Goal: Task Accomplishment & Management: Manage account settings

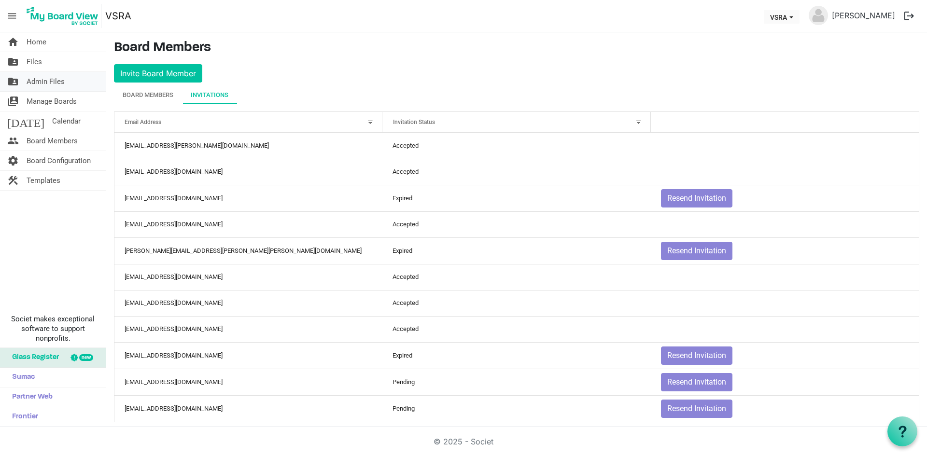
click at [51, 83] on span "Admin Files" at bounding box center [46, 81] width 38 height 19
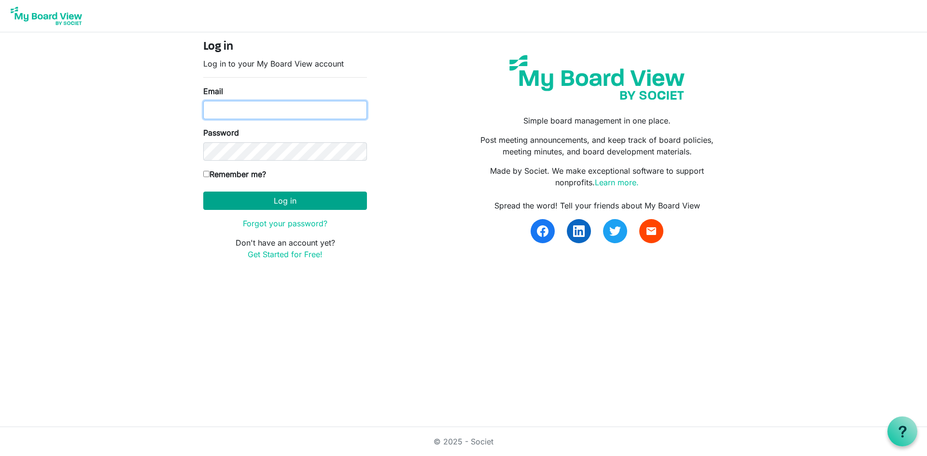
type input "[EMAIL_ADDRESS][DOMAIN_NAME]"
click at [280, 206] on button "Log in" at bounding box center [285, 201] width 164 height 18
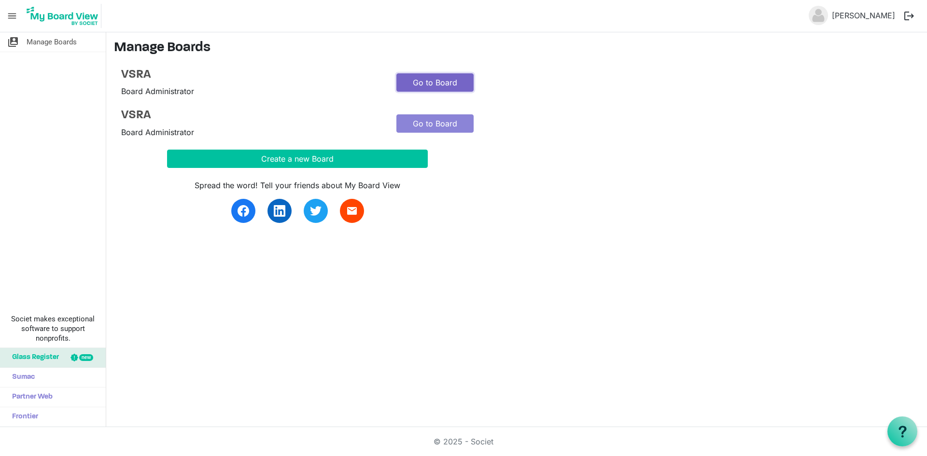
click at [428, 85] on link "Go to Board" at bounding box center [434, 82] width 77 height 18
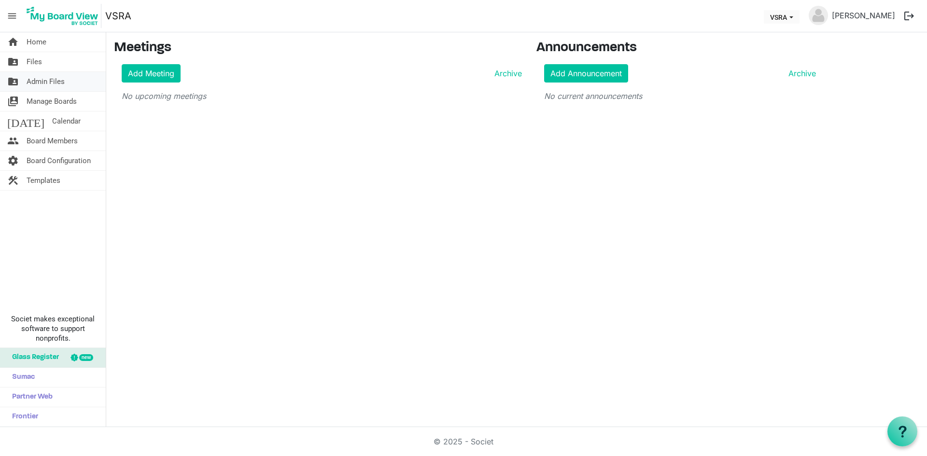
click at [70, 84] on link "folder_shared Admin Files" at bounding box center [53, 81] width 106 height 19
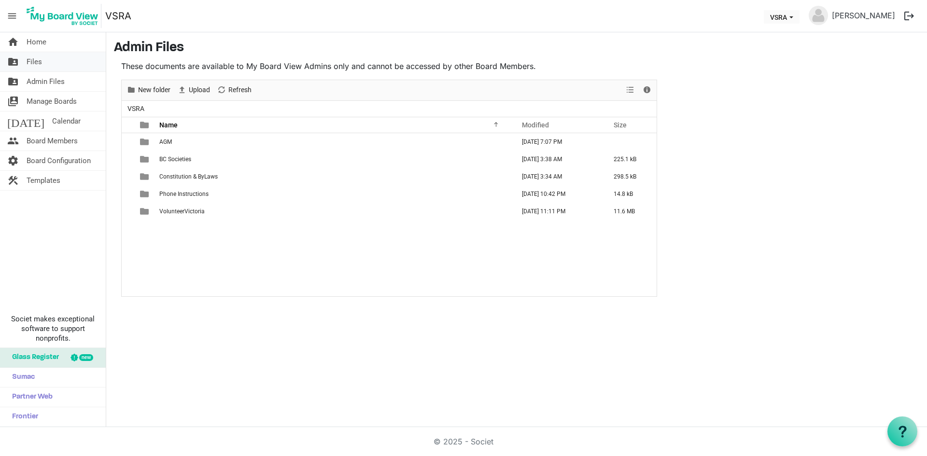
click at [40, 62] on span "Files" at bounding box center [34, 61] width 15 height 19
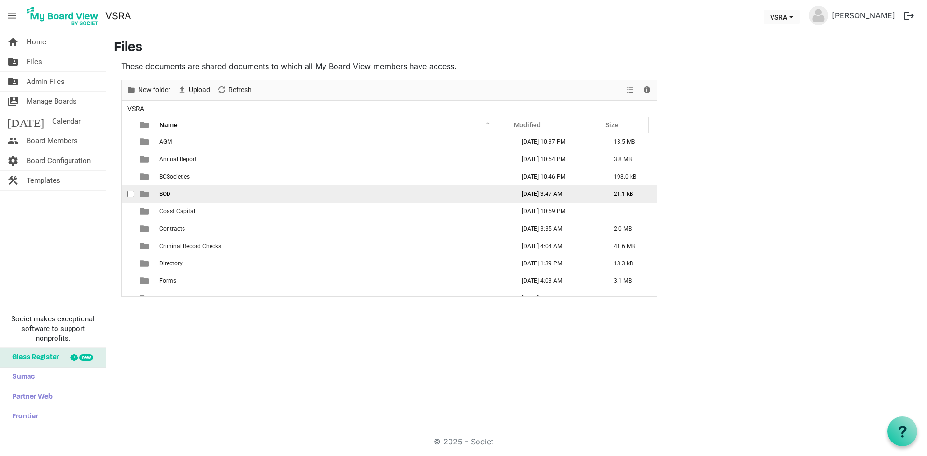
click at [173, 197] on td "BOD" at bounding box center [333, 193] width 355 height 17
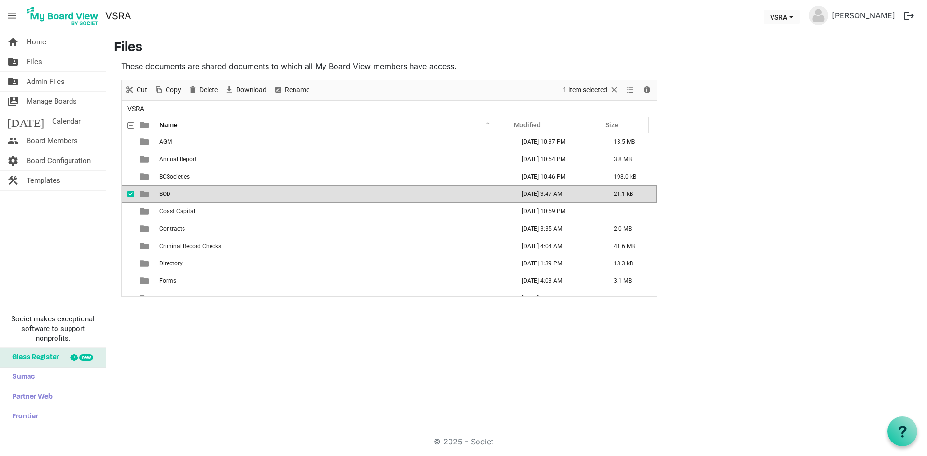
click at [173, 197] on td "BOD" at bounding box center [333, 193] width 355 height 17
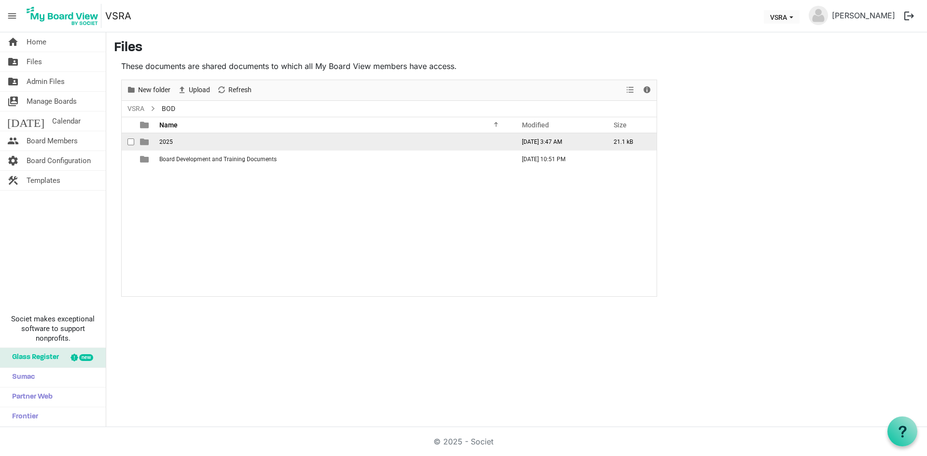
click at [167, 143] on span "2025" at bounding box center [166, 142] width 14 height 7
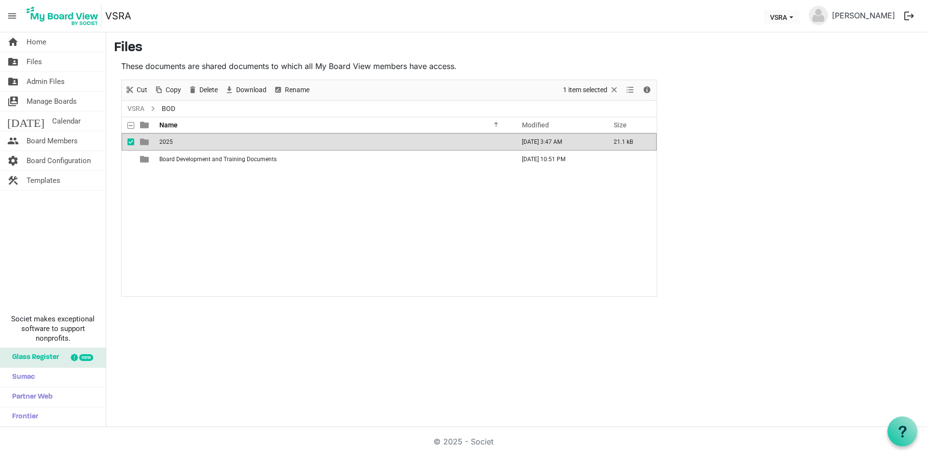
click at [167, 143] on span "2025" at bounding box center [166, 142] width 14 height 7
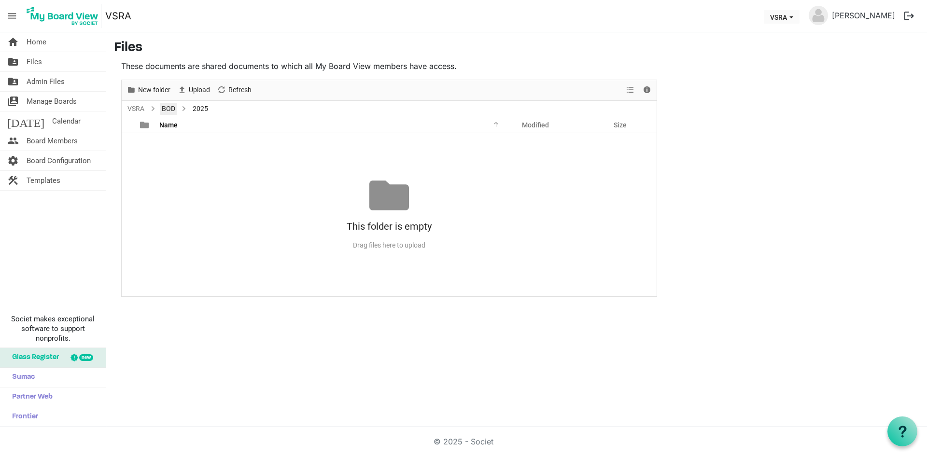
click at [168, 112] on link "BOD" at bounding box center [168, 109] width 17 height 12
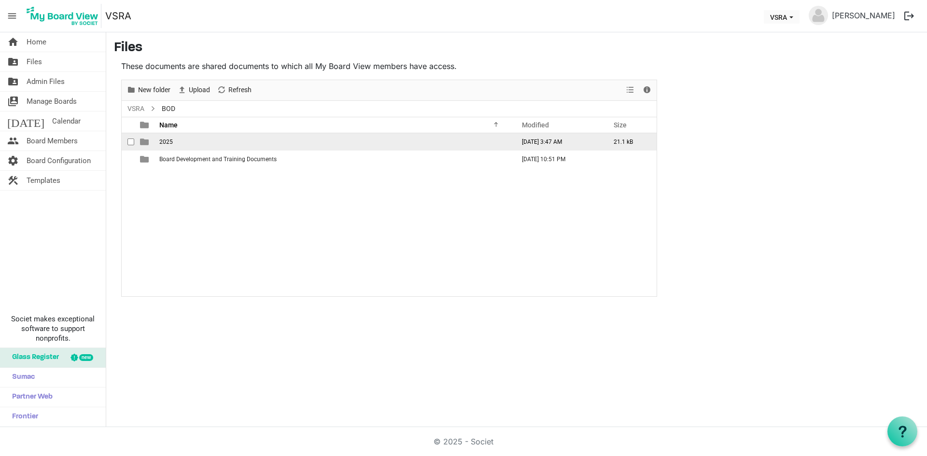
click at [167, 141] on span "2025" at bounding box center [166, 142] width 14 height 7
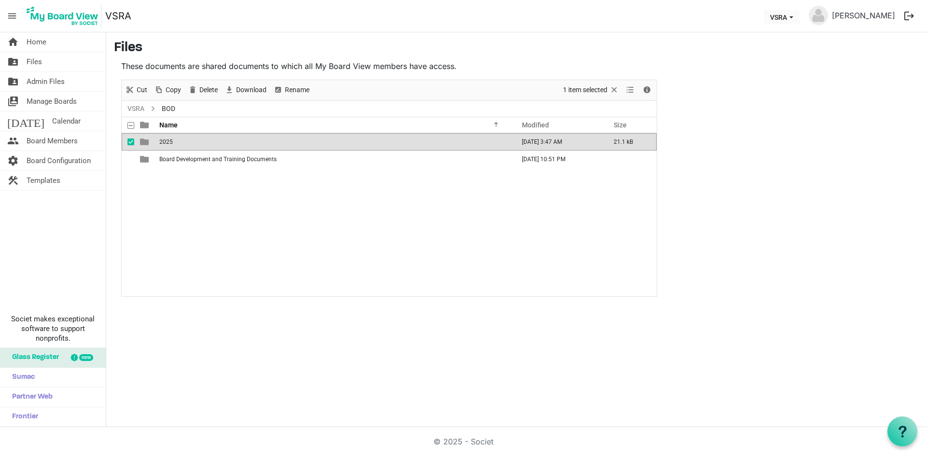
click at [167, 141] on span "2025" at bounding box center [166, 142] width 14 height 7
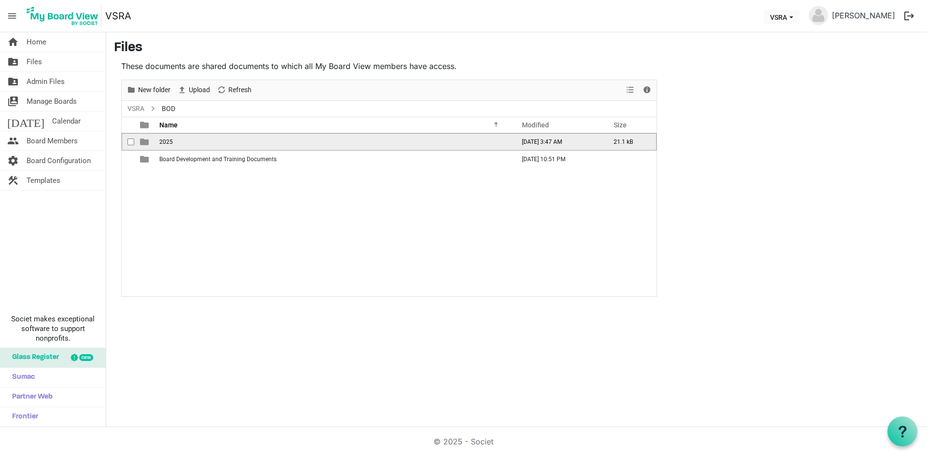
click at [167, 141] on span "2025" at bounding box center [166, 142] width 14 height 7
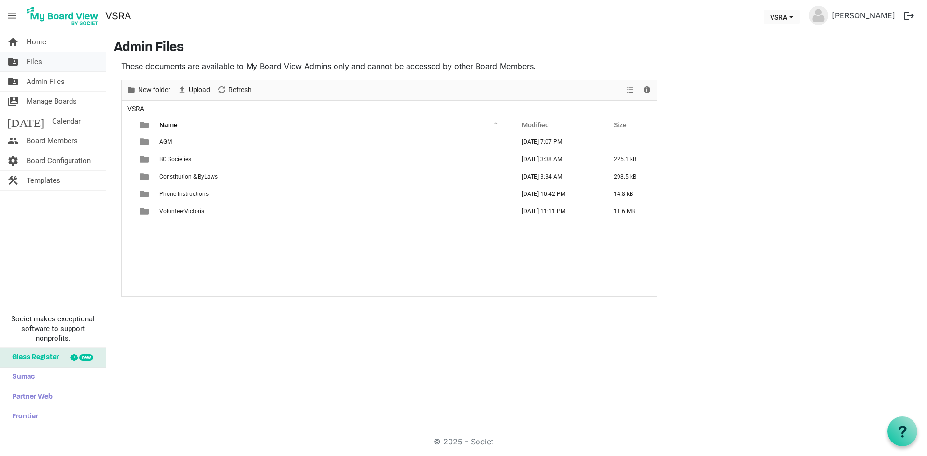
click at [36, 63] on span "Files" at bounding box center [34, 61] width 15 height 19
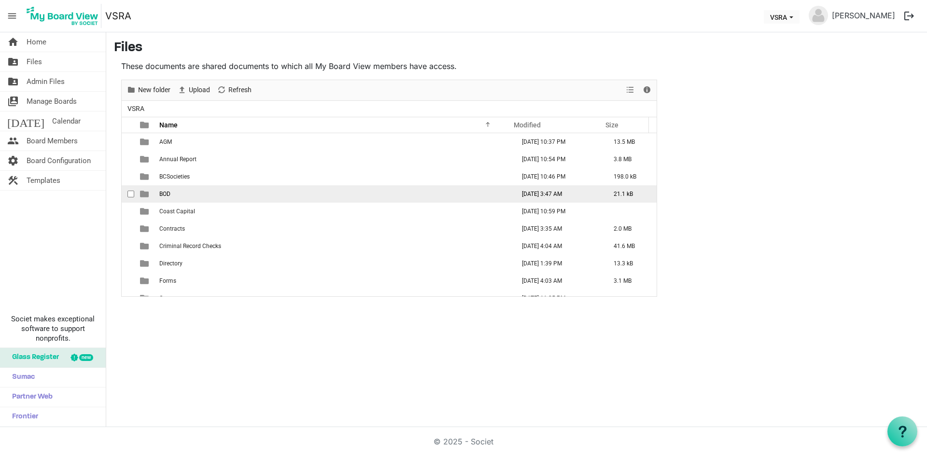
click at [170, 191] on span "BOD" at bounding box center [164, 194] width 11 height 7
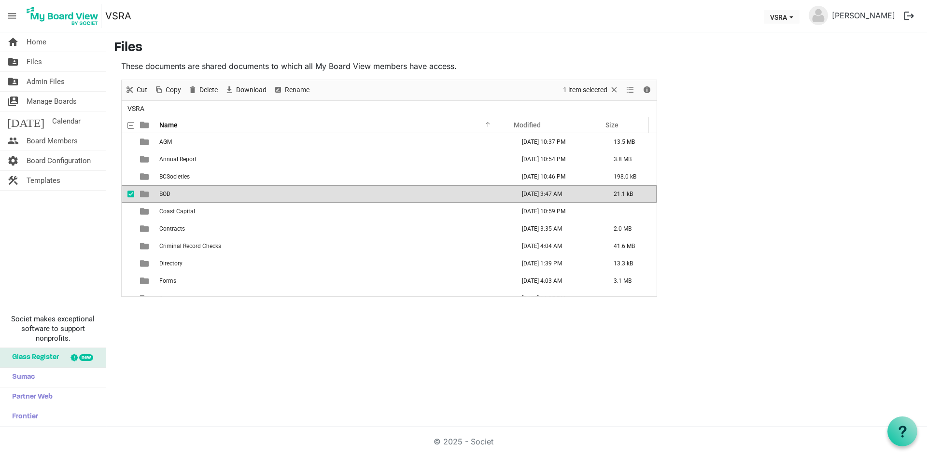
click at [170, 191] on span "BOD" at bounding box center [164, 194] width 11 height 7
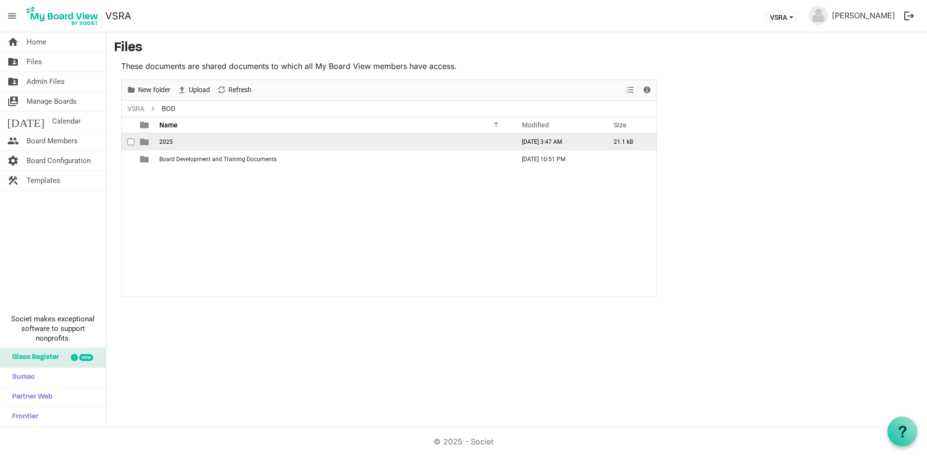
click at [145, 140] on span "is template cell column header type" at bounding box center [144, 142] width 9 height 9
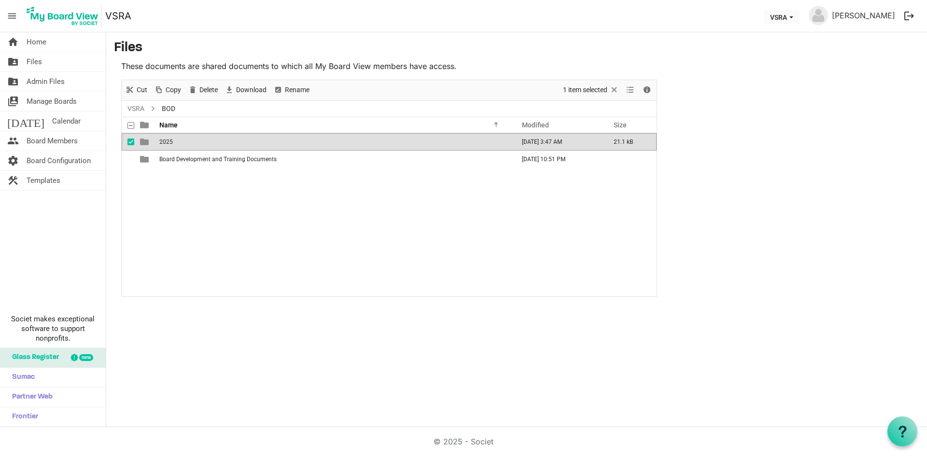
click at [145, 140] on span "is template cell column header type" at bounding box center [144, 142] width 9 height 9
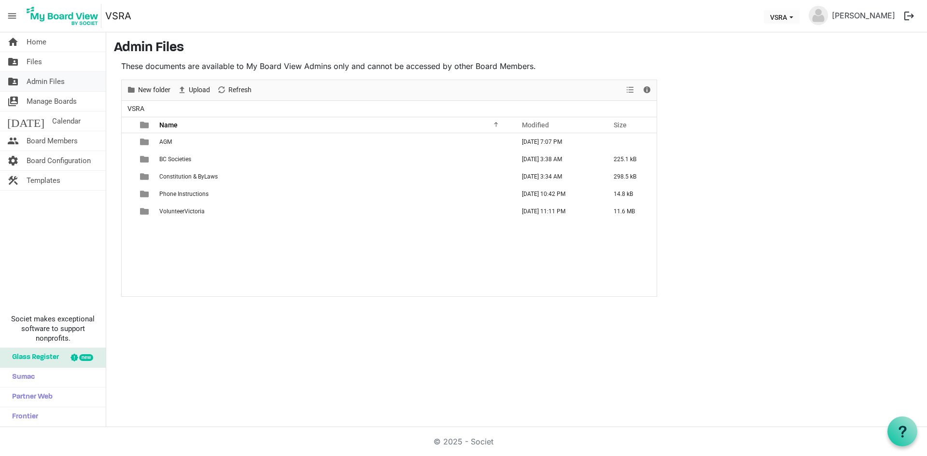
click at [33, 82] on span "Admin Files" at bounding box center [46, 81] width 38 height 19
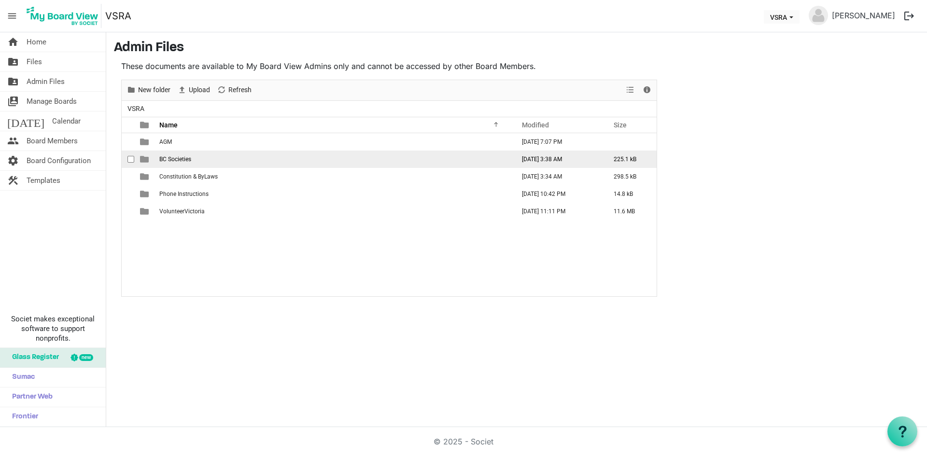
click at [171, 162] on span "BC Societies" at bounding box center [175, 159] width 32 height 7
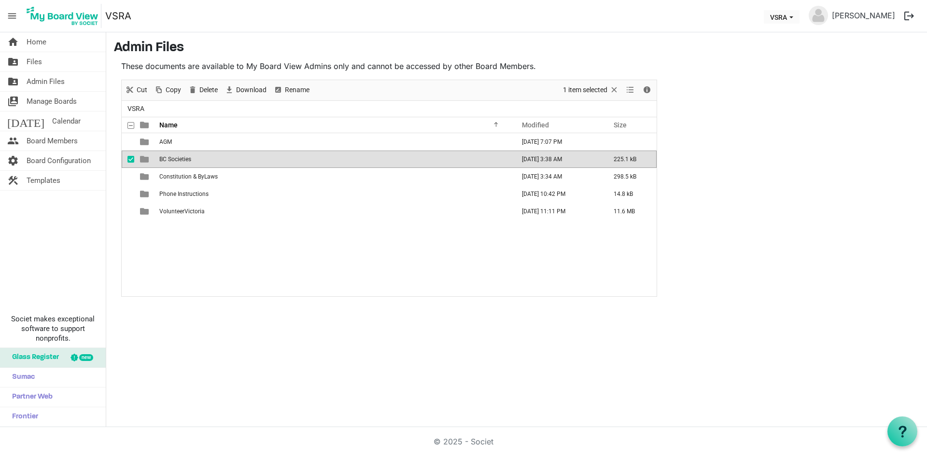
click at [171, 162] on span "BC Societies" at bounding box center [175, 159] width 32 height 7
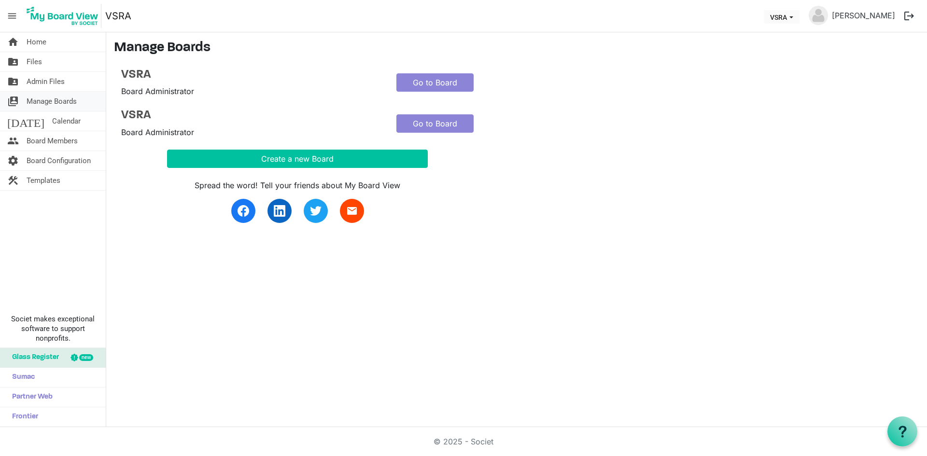
click at [54, 99] on span "Manage Boards" at bounding box center [52, 101] width 50 height 19
click at [431, 81] on link "Go to Board" at bounding box center [434, 82] width 77 height 18
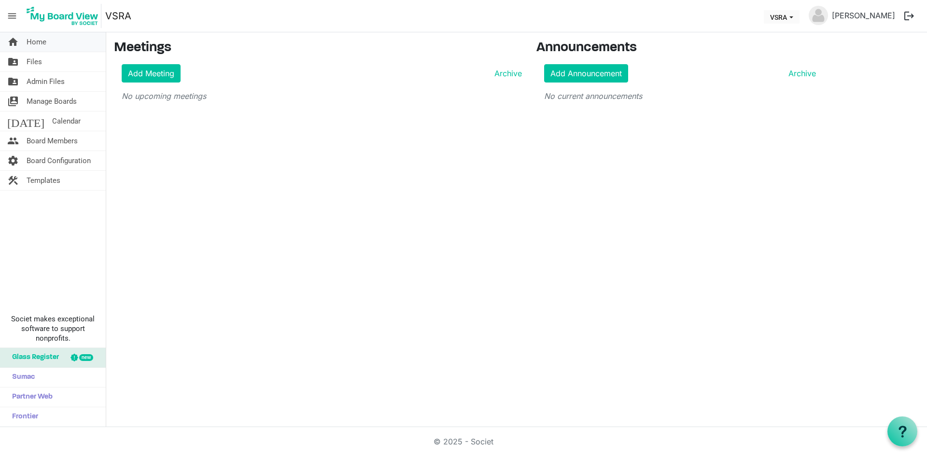
click at [34, 45] on span "Home" at bounding box center [37, 41] width 20 height 19
click at [31, 63] on span "Files" at bounding box center [34, 61] width 15 height 19
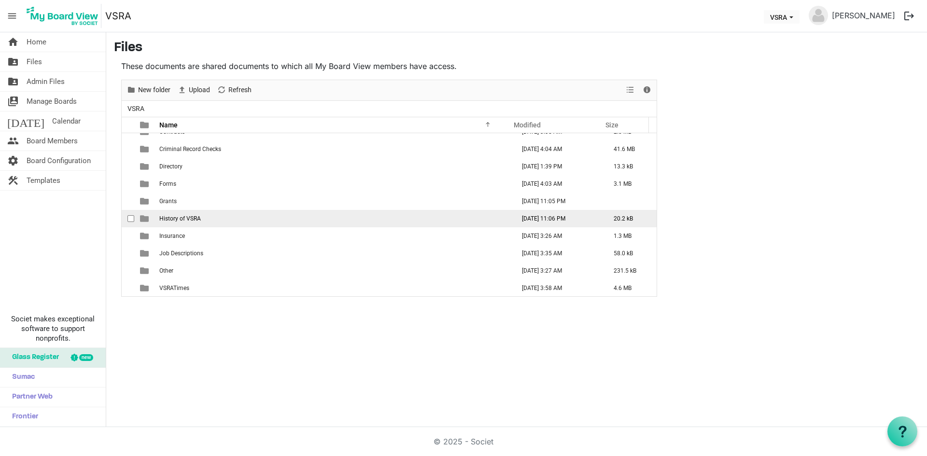
scroll to position [98, 0]
click at [176, 216] on span "History of VSRA" at bounding box center [180, 218] width 42 height 7
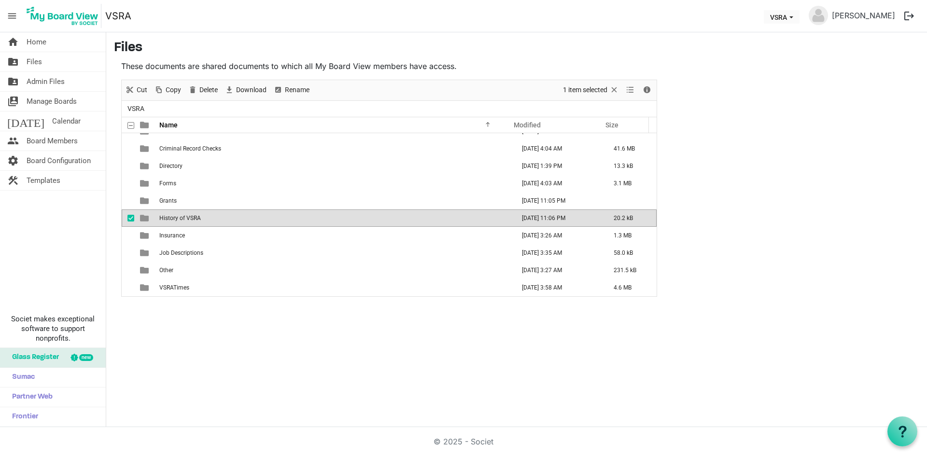
click at [176, 216] on span "History of VSRA" at bounding box center [180, 218] width 42 height 7
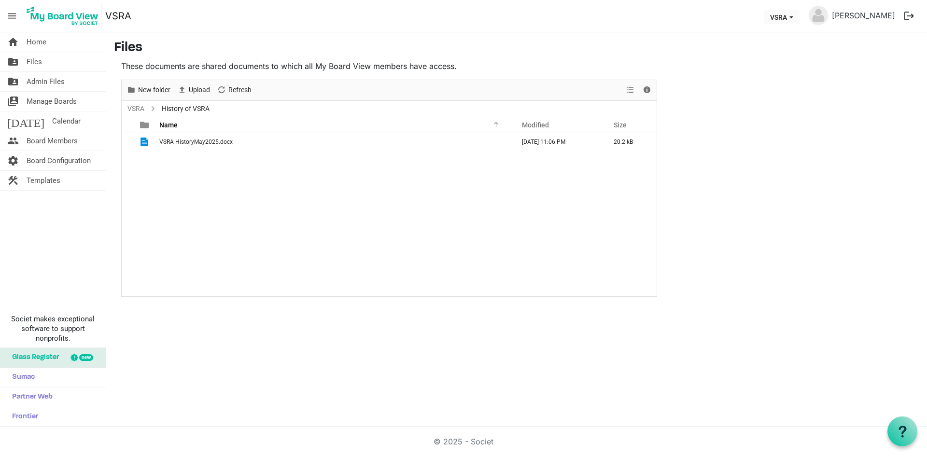
scroll to position [0, 0]
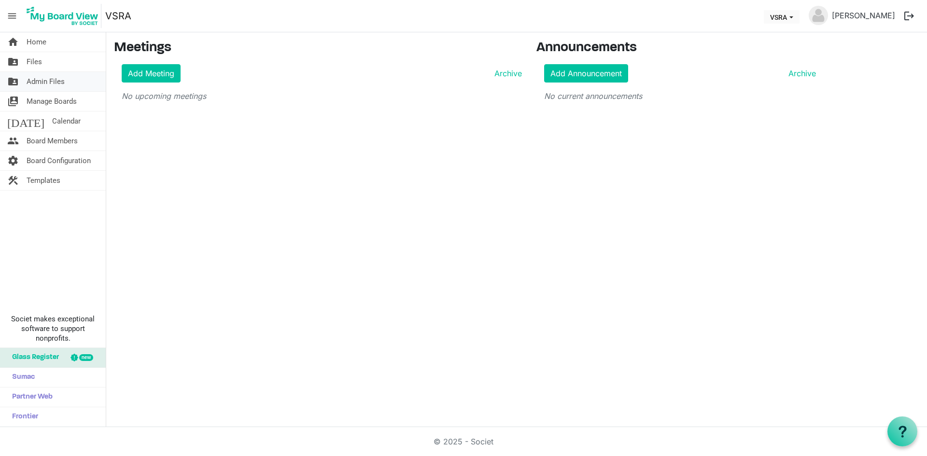
click at [66, 80] on link "folder_shared Admin Files" at bounding box center [53, 81] width 106 height 19
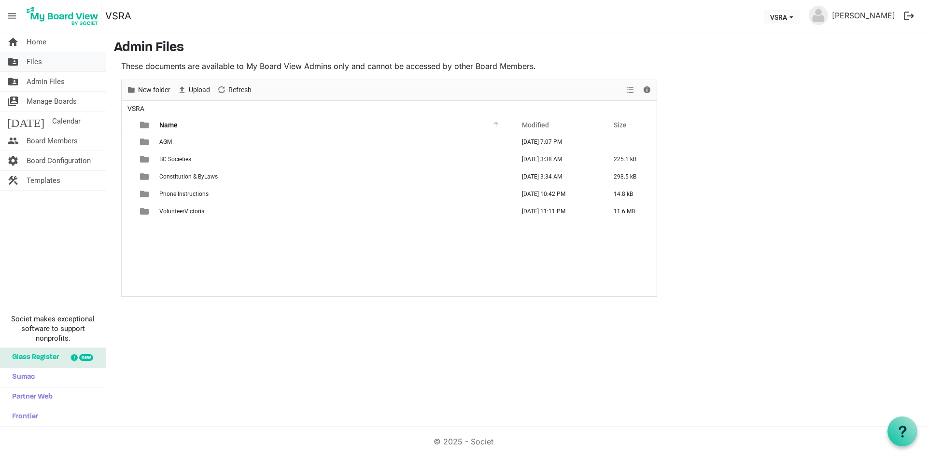
click at [42, 63] on span "Files" at bounding box center [34, 61] width 15 height 19
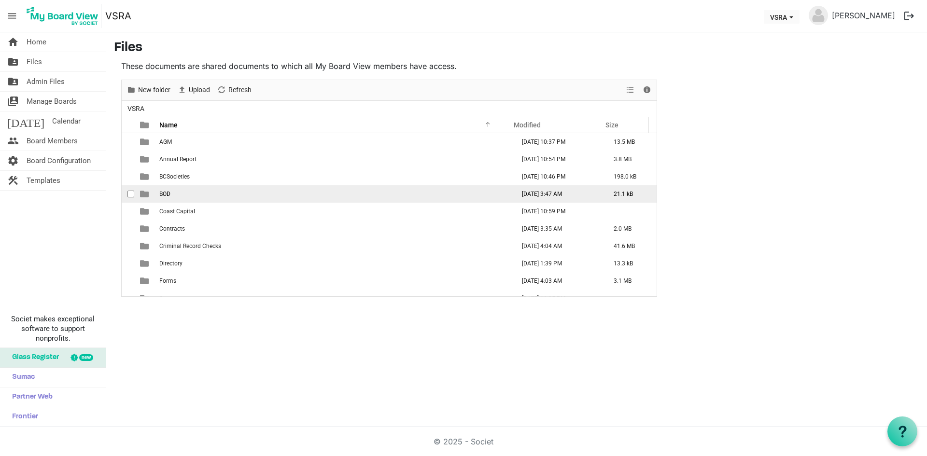
click at [168, 193] on span "BOD" at bounding box center [164, 194] width 11 height 7
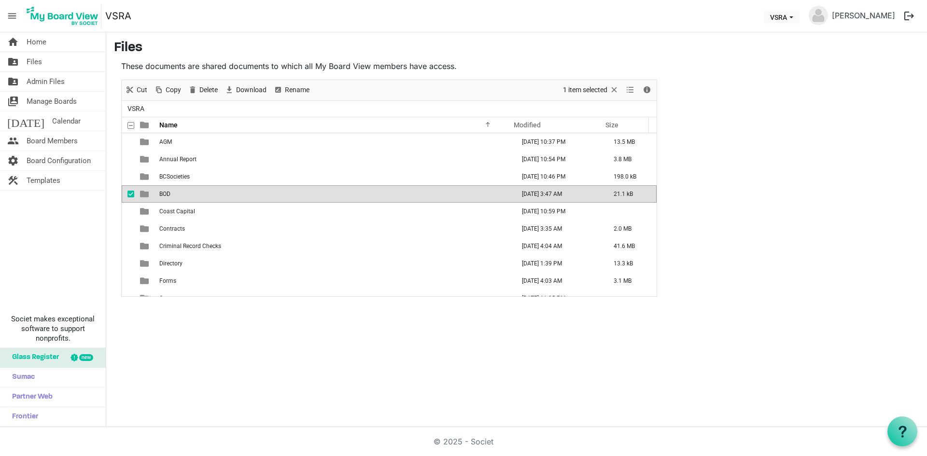
click at [168, 193] on span "BOD" at bounding box center [164, 194] width 11 height 7
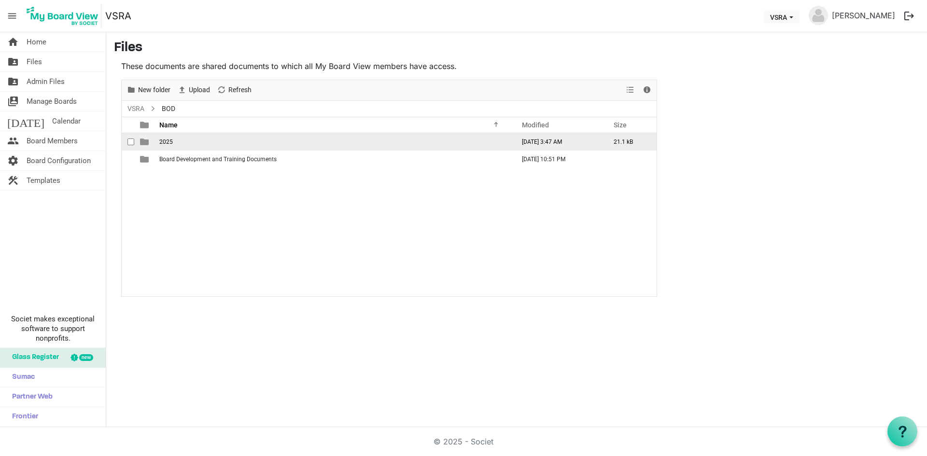
click at [166, 141] on span "2025" at bounding box center [166, 142] width 14 height 7
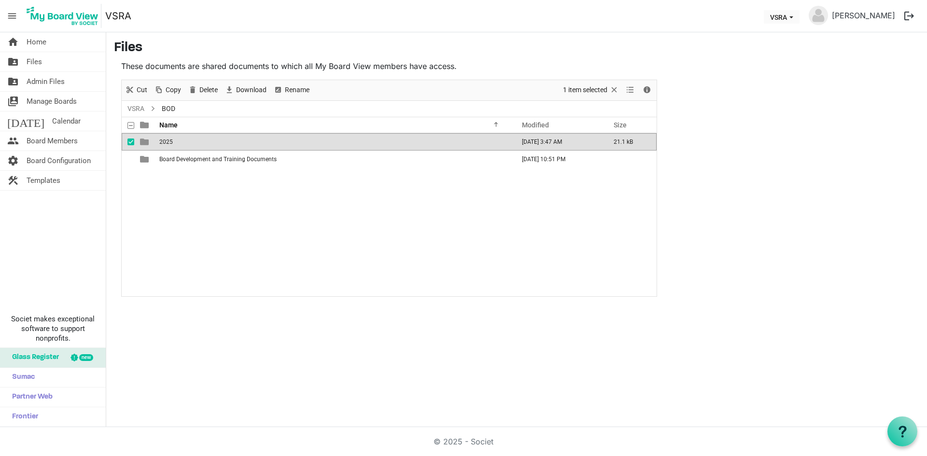
click at [166, 140] on span "2025" at bounding box center [166, 142] width 14 height 7
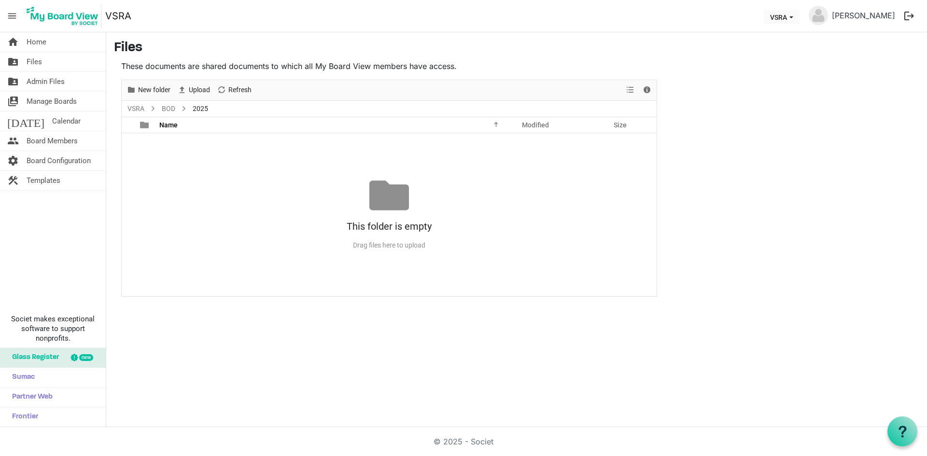
click at [196, 109] on span "2025" at bounding box center [200, 109] width 19 height 12
click at [130, 125] on div at bounding box center [131, 125] width 14 height 14
click at [168, 110] on link "BOD" at bounding box center [168, 109] width 17 height 12
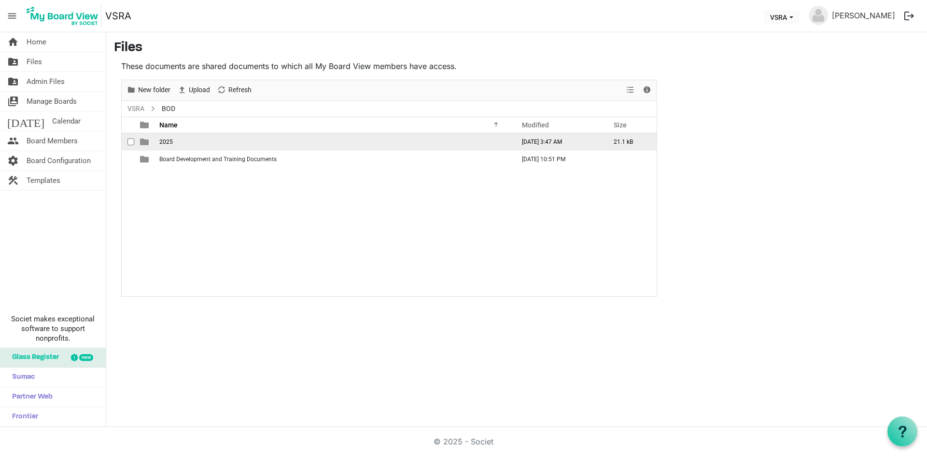
click at [167, 141] on span "2025" at bounding box center [166, 142] width 14 height 7
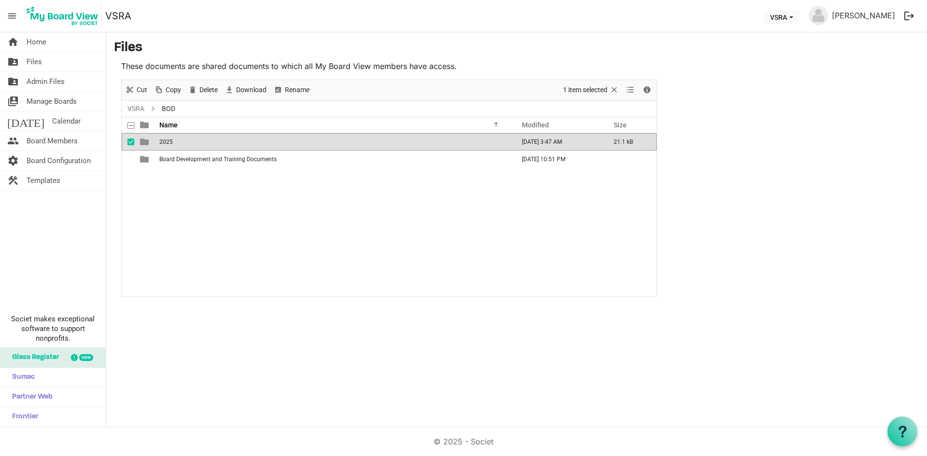
click at [167, 141] on span "2025" at bounding box center [166, 142] width 14 height 7
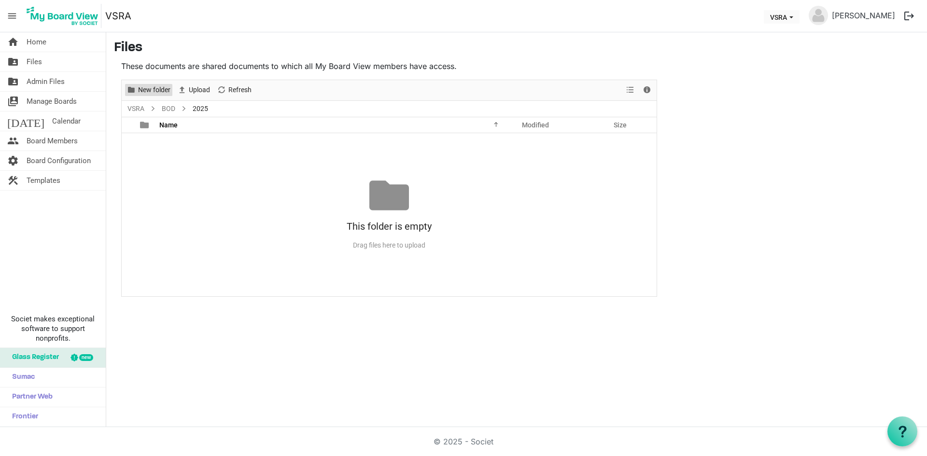
click at [157, 87] on span "New folder" at bounding box center [154, 90] width 34 height 12
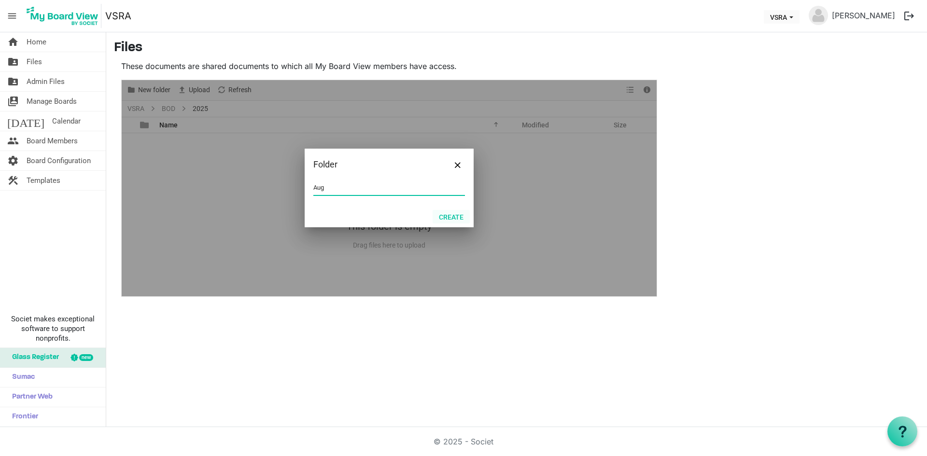
type input "Aug"
click at [456, 219] on button "Create" at bounding box center [451, 217] width 37 height 14
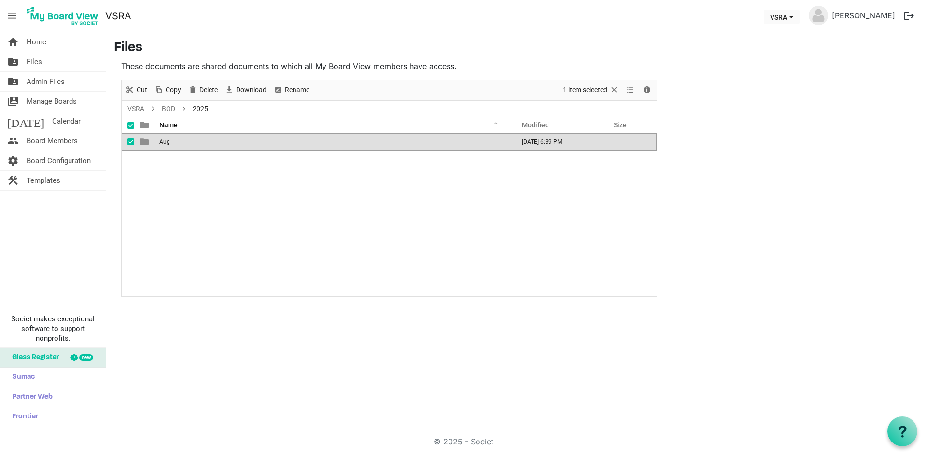
click at [190, 140] on td "Aug" at bounding box center [333, 141] width 355 height 17
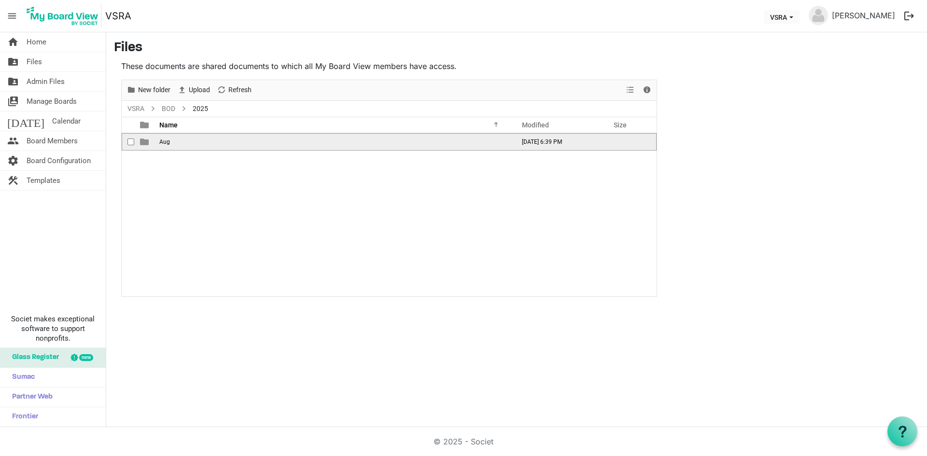
click at [190, 140] on td "Aug" at bounding box center [333, 141] width 355 height 17
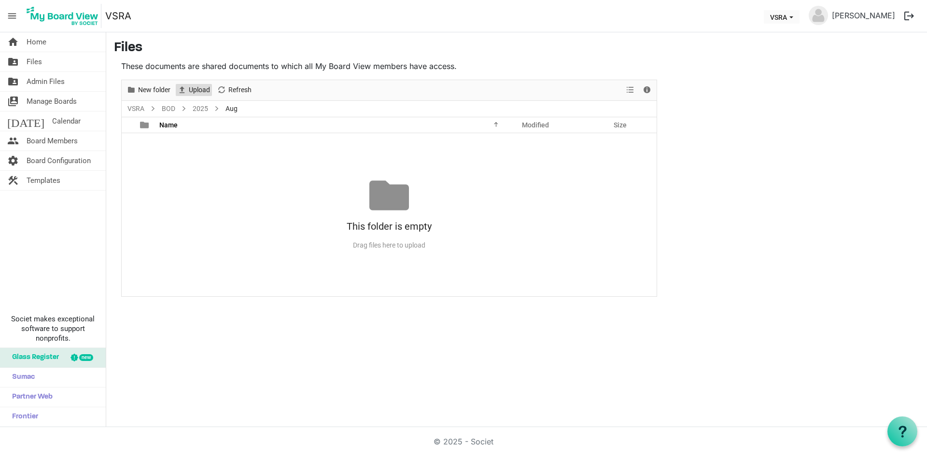
click at [198, 89] on span "Upload" at bounding box center [199, 90] width 23 height 12
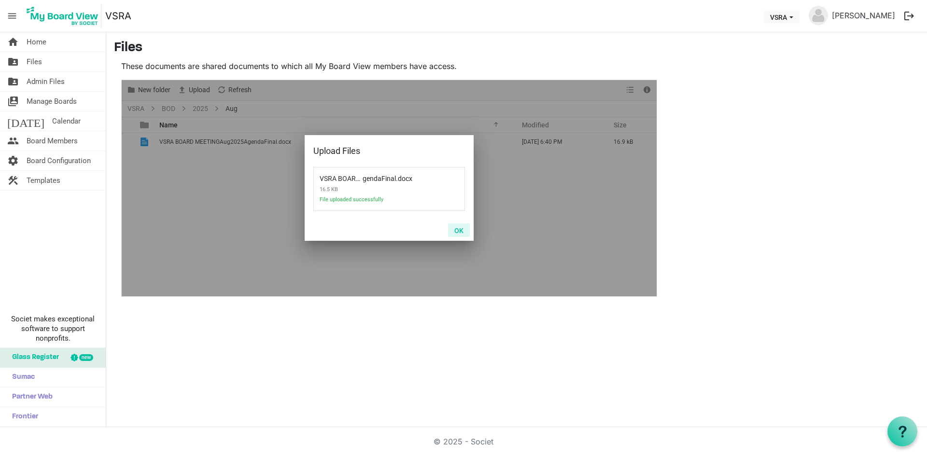
click at [459, 230] on button "OK" at bounding box center [459, 231] width 22 height 14
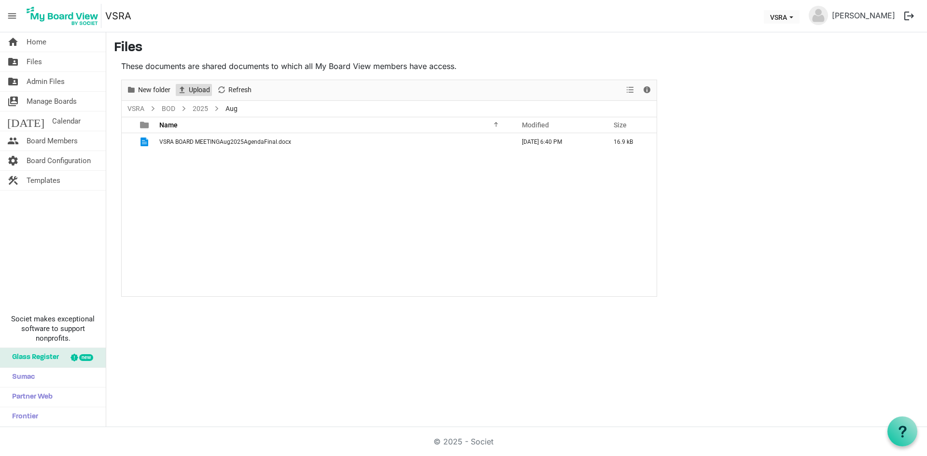
click at [200, 87] on span "Upload" at bounding box center [199, 90] width 23 height 12
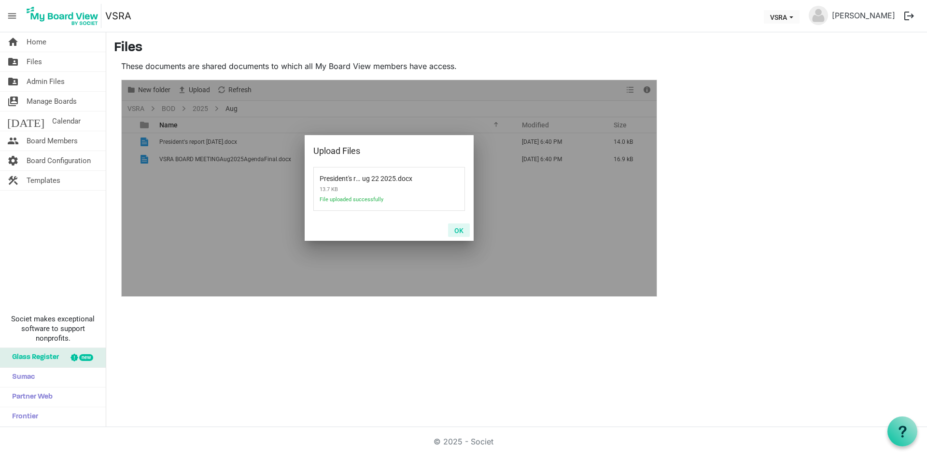
click at [462, 230] on button "OK" at bounding box center [459, 231] width 22 height 14
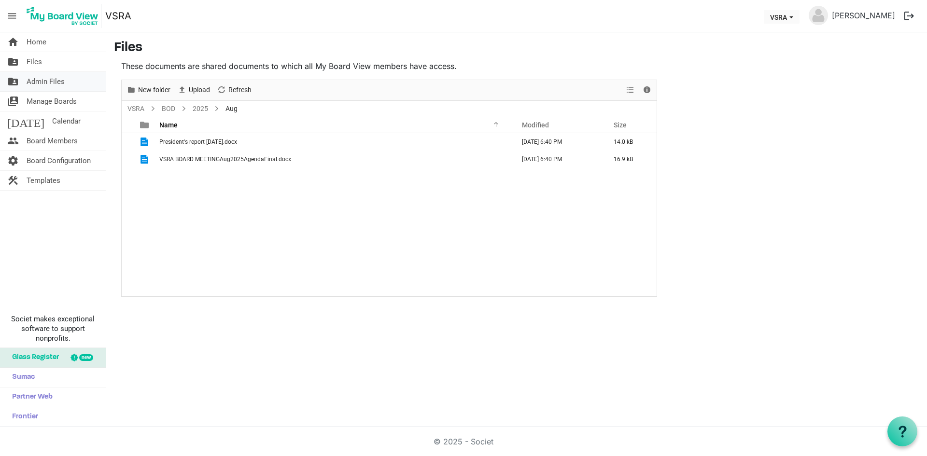
click at [64, 82] on span "Admin Files" at bounding box center [46, 81] width 38 height 19
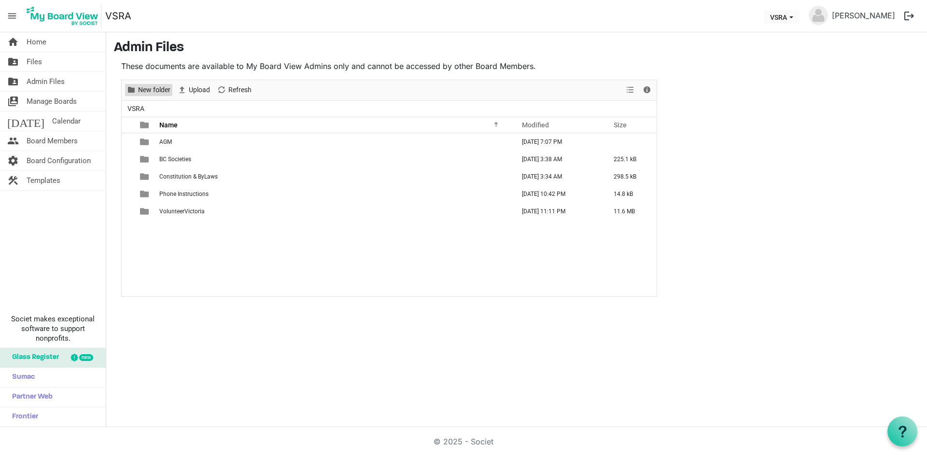
click at [163, 91] on span "New folder" at bounding box center [154, 90] width 34 height 12
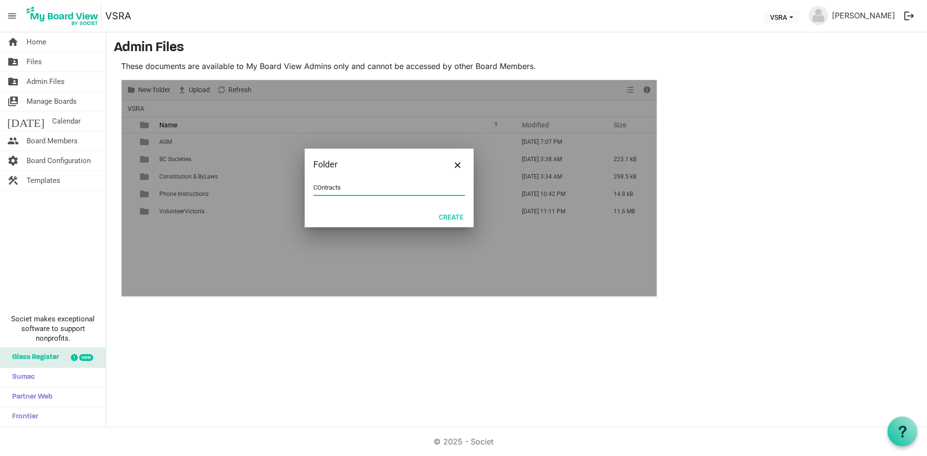
click at [320, 185] on input "COntracts" at bounding box center [389, 188] width 152 height 14
type input "Contracts"
click at [447, 217] on button "Create" at bounding box center [451, 217] width 37 height 14
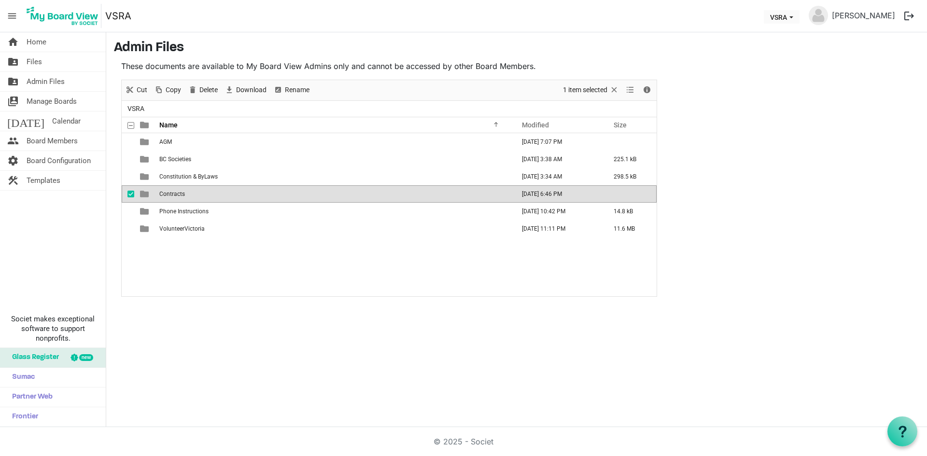
click at [173, 199] on td "Contracts" at bounding box center [333, 193] width 355 height 17
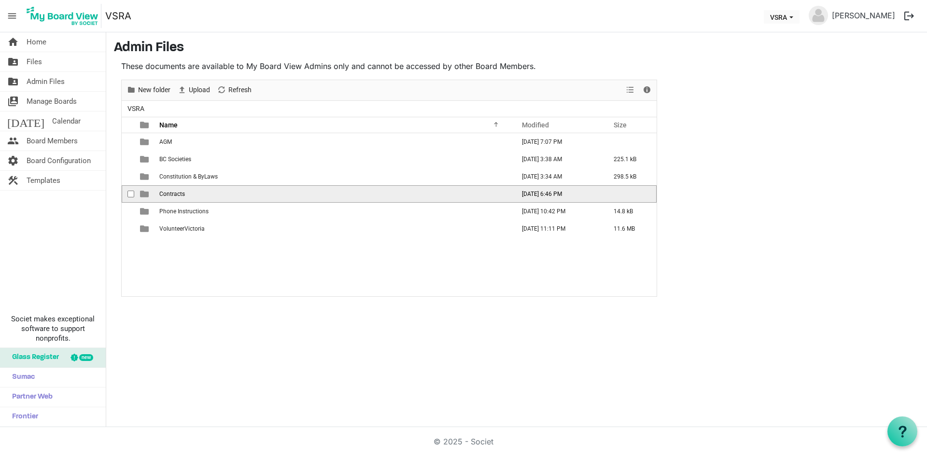
click at [173, 198] on td "Contracts" at bounding box center [333, 193] width 355 height 17
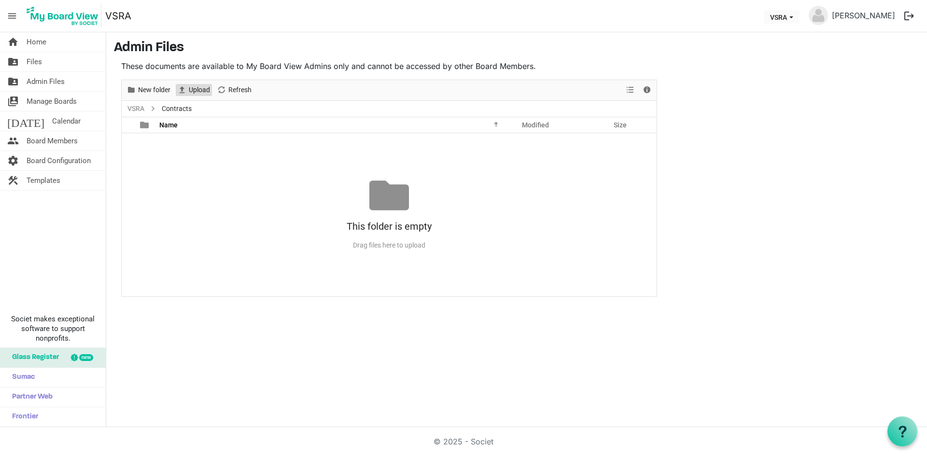
click at [195, 91] on span "Upload" at bounding box center [199, 90] width 23 height 12
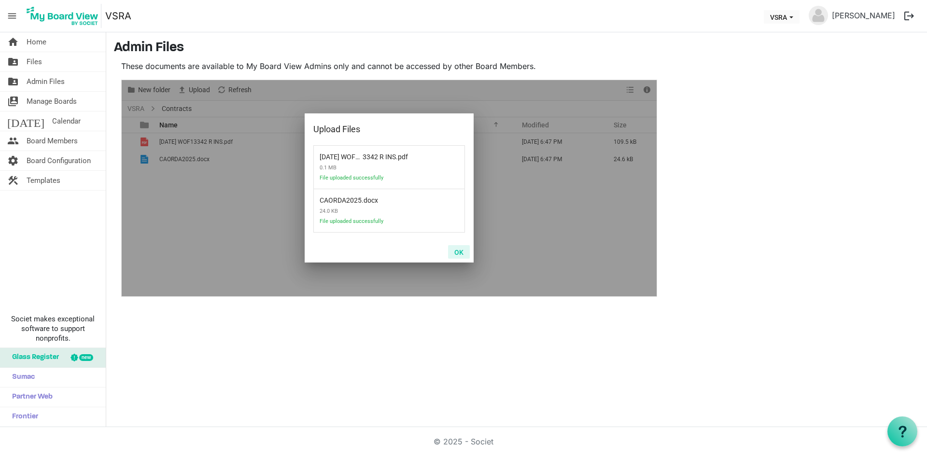
click at [458, 250] on button "OK" at bounding box center [459, 252] width 22 height 14
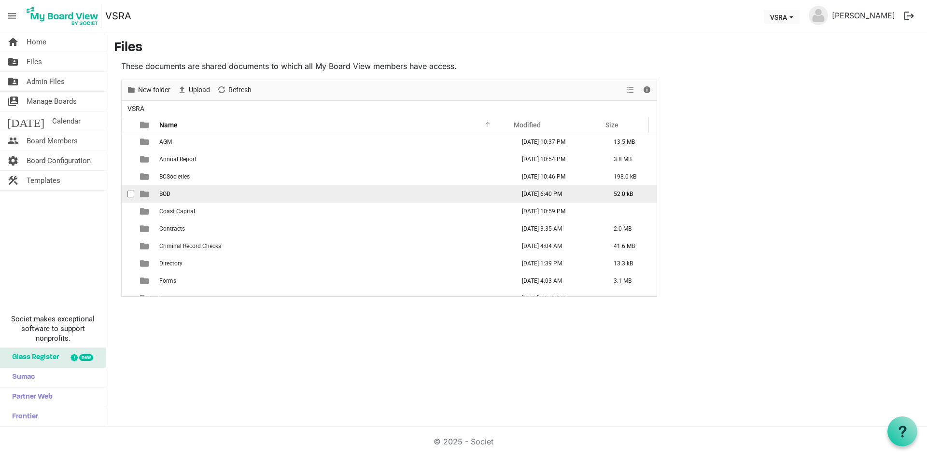
click at [175, 195] on td "BOD" at bounding box center [333, 193] width 355 height 17
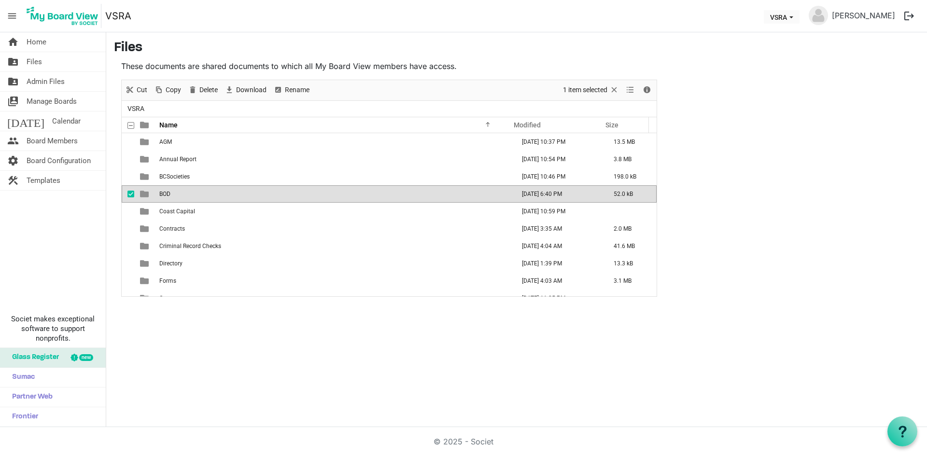
click at [175, 195] on td "BOD" at bounding box center [333, 193] width 355 height 17
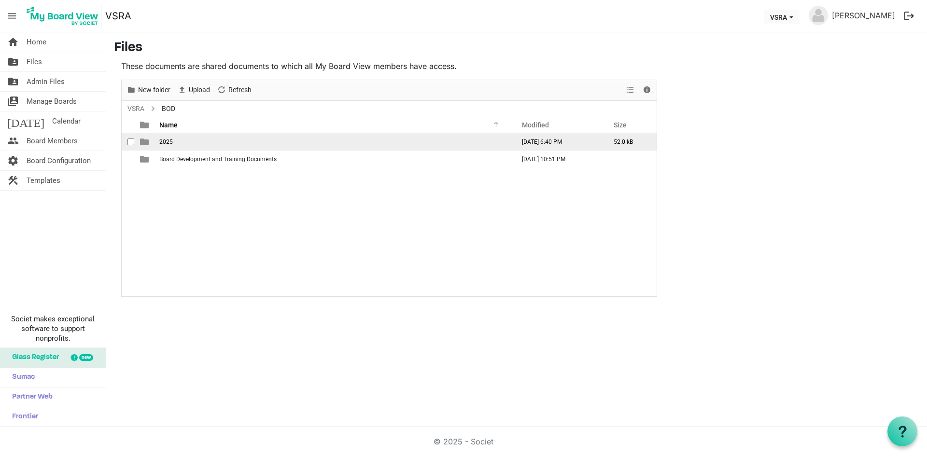
click at [170, 144] on span "2025" at bounding box center [166, 142] width 14 height 7
click at [170, 141] on td "Aug" at bounding box center [333, 141] width 355 height 17
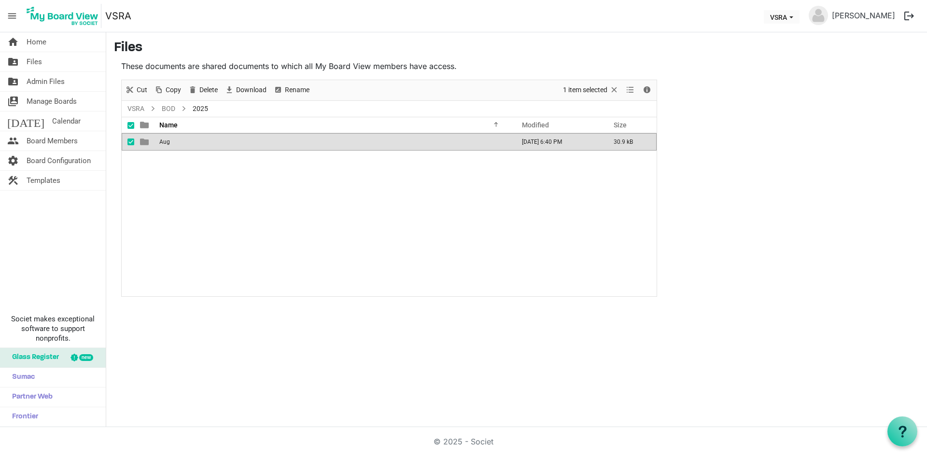
click at [170, 140] on td "Aug" at bounding box center [333, 141] width 355 height 17
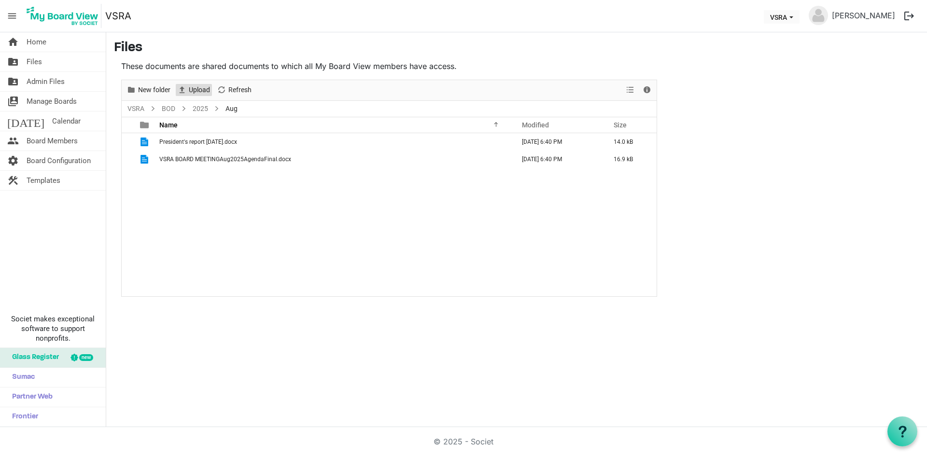
click at [205, 92] on span "Upload" at bounding box center [199, 90] width 23 height 12
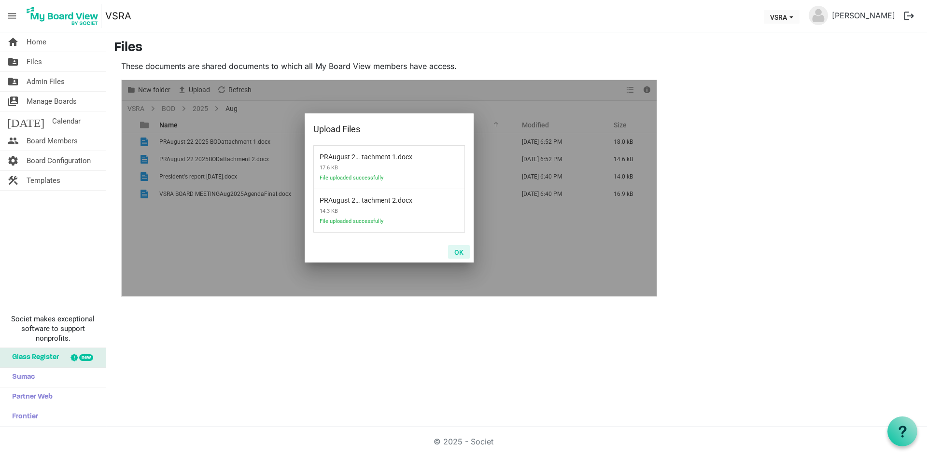
click at [462, 252] on button "OK" at bounding box center [459, 252] width 22 height 14
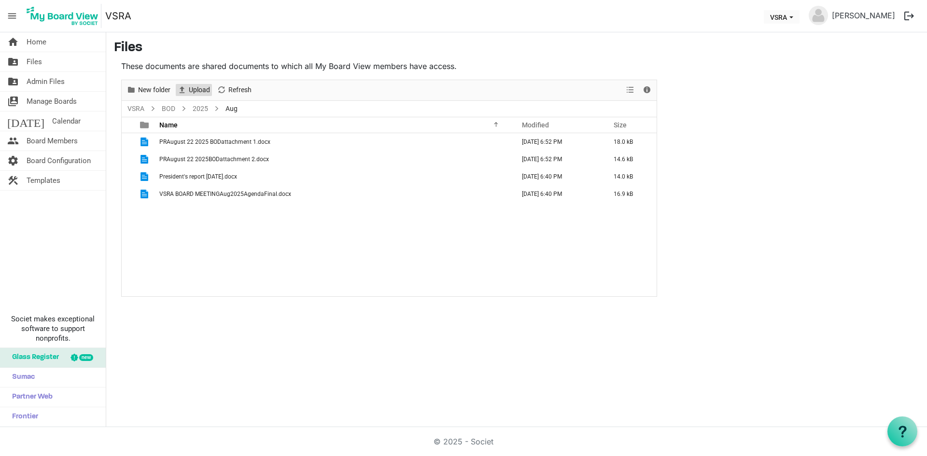
click at [201, 94] on span "Upload" at bounding box center [199, 90] width 23 height 12
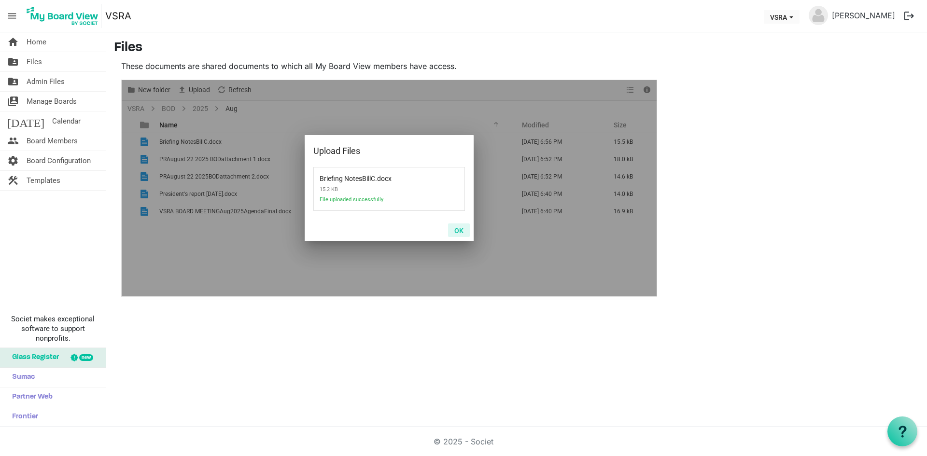
click at [461, 231] on button "OK" at bounding box center [459, 231] width 22 height 14
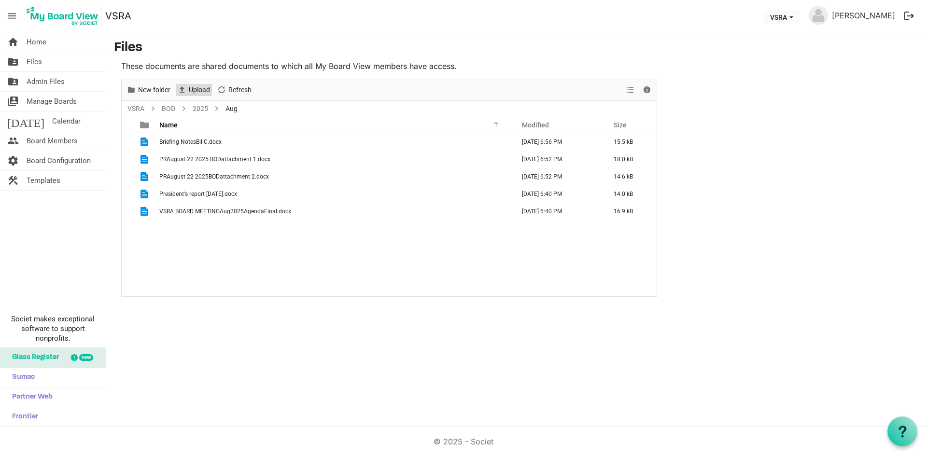
click at [202, 92] on span "Upload" at bounding box center [199, 90] width 23 height 12
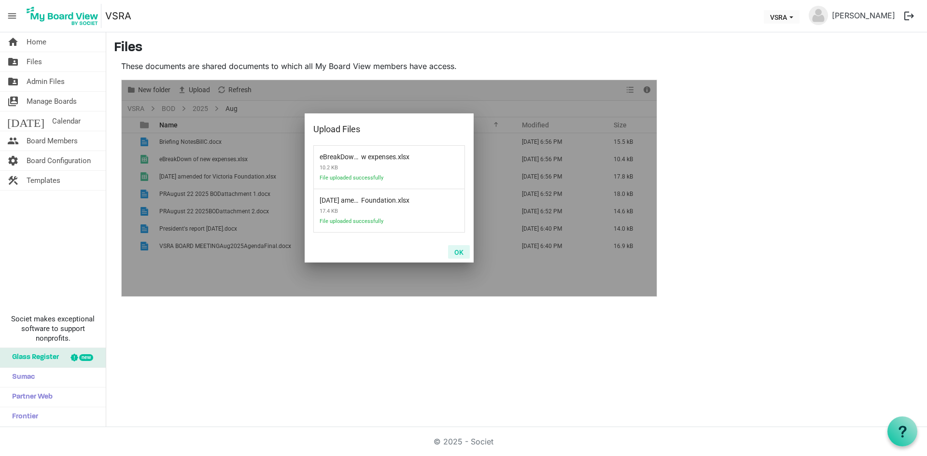
click at [459, 253] on button "OK" at bounding box center [459, 252] width 22 height 14
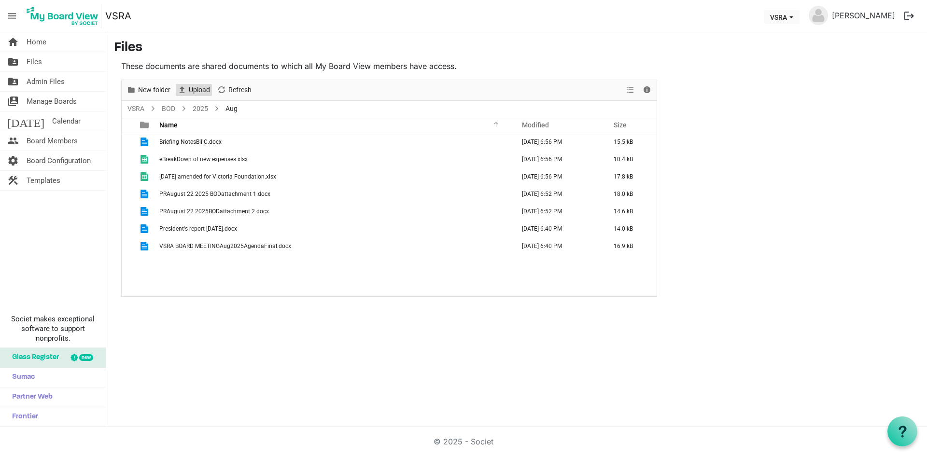
click at [189, 90] on span "Upload" at bounding box center [199, 90] width 23 height 12
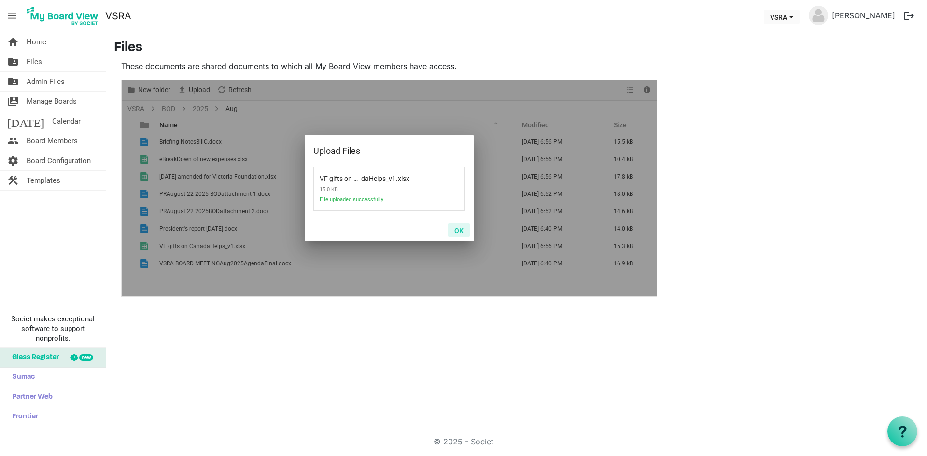
click at [459, 230] on button "OK" at bounding box center [459, 231] width 22 height 14
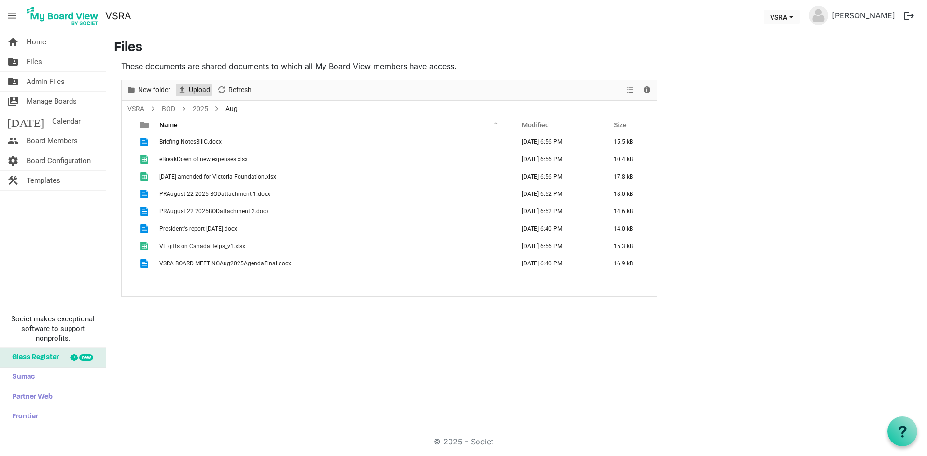
click at [196, 90] on span "Upload" at bounding box center [199, 90] width 23 height 12
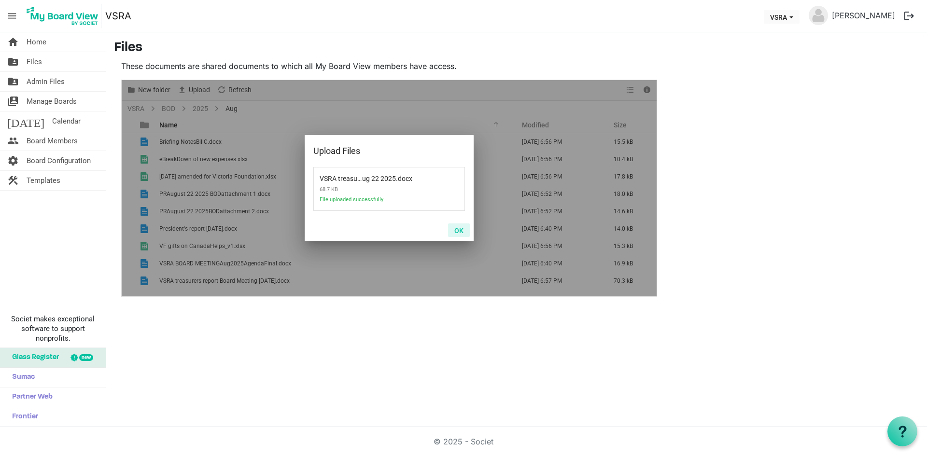
click at [460, 232] on button "OK" at bounding box center [459, 231] width 22 height 14
